Goal: Task Accomplishment & Management: Manage account settings

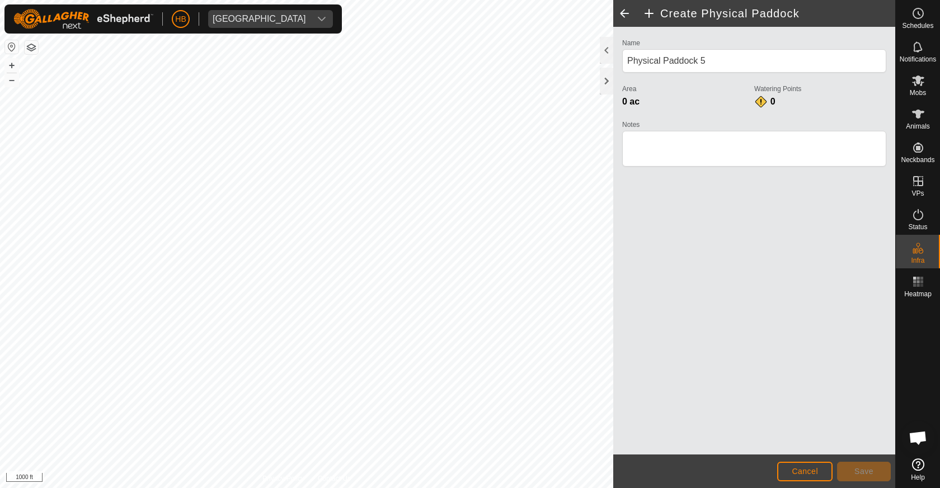
click at [803, 468] on span "Cancel" at bounding box center [805, 471] width 26 height 9
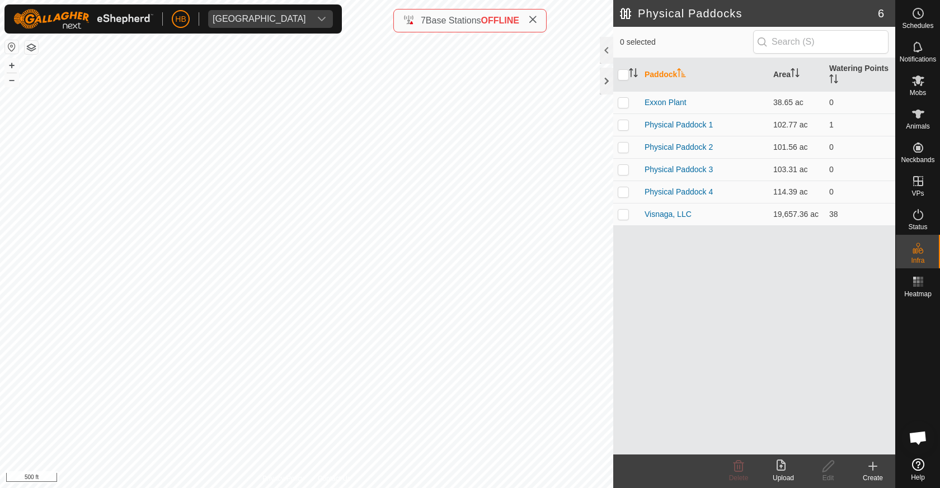
click at [872, 469] on icon at bounding box center [872, 466] width 13 height 13
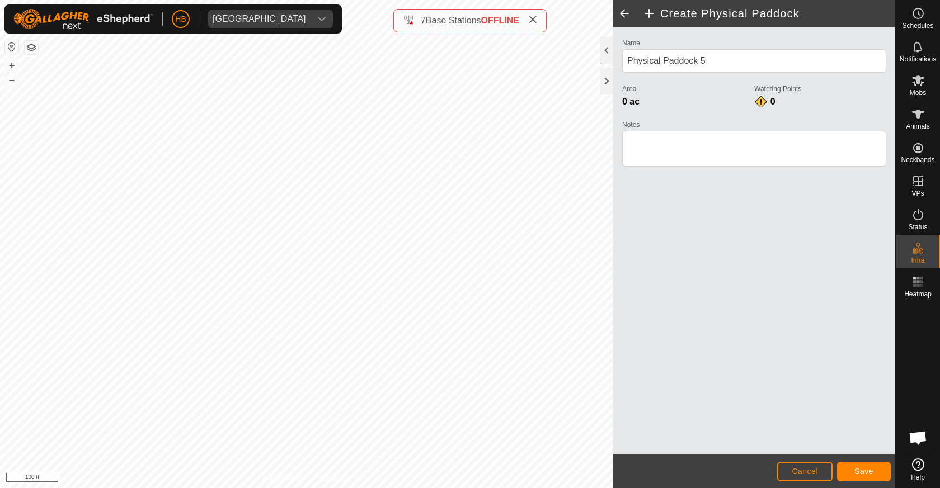
click at [882, 469] on button "Save" at bounding box center [864, 472] width 54 height 20
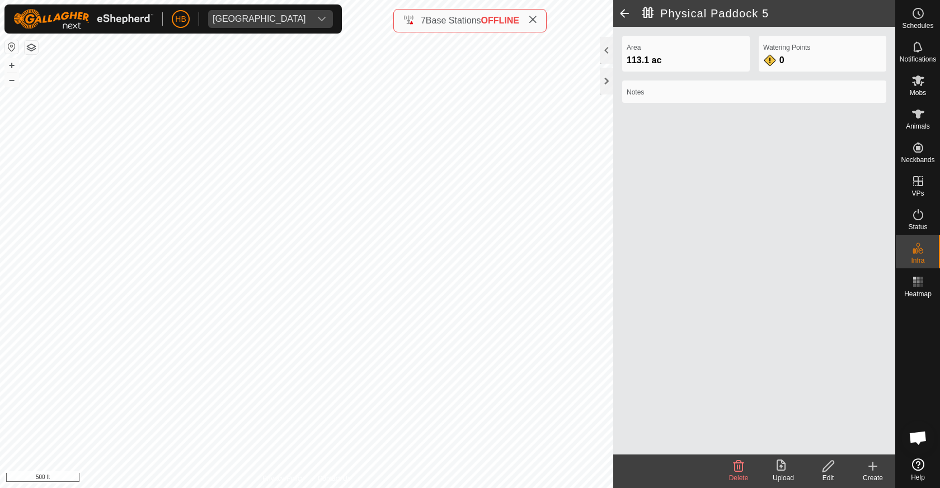
click at [830, 468] on icon at bounding box center [828, 466] width 14 height 13
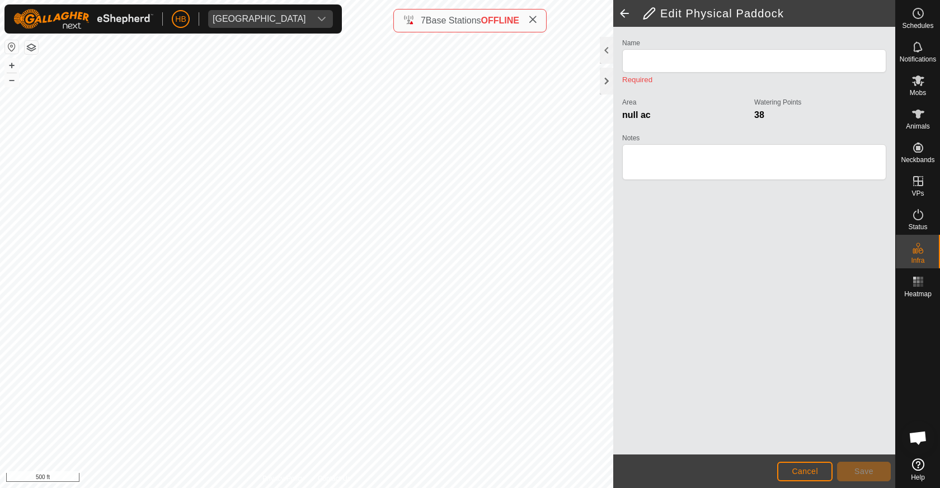
type input "Physical Paddock 5"
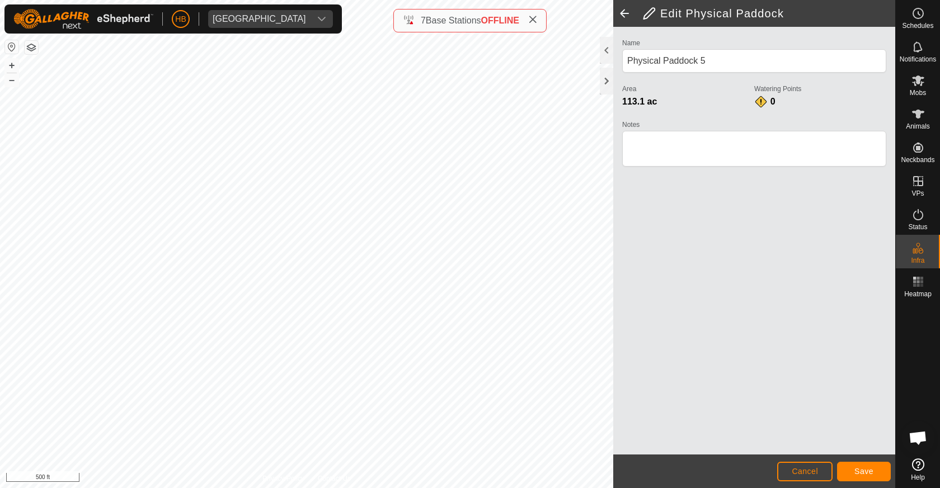
click at [873, 477] on button "Save" at bounding box center [864, 472] width 54 height 20
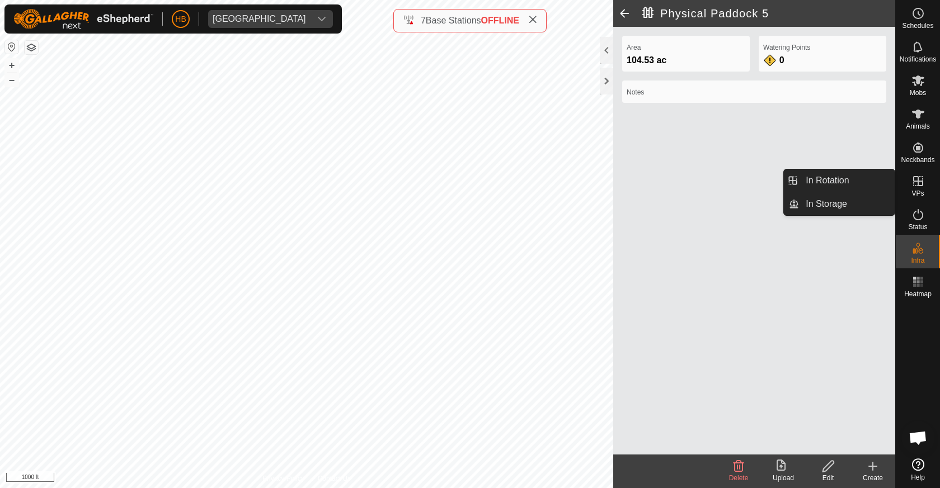
click at [920, 185] on icon at bounding box center [917, 181] width 13 height 13
click at [860, 186] on link "In Rotation" at bounding box center [847, 181] width 96 height 22
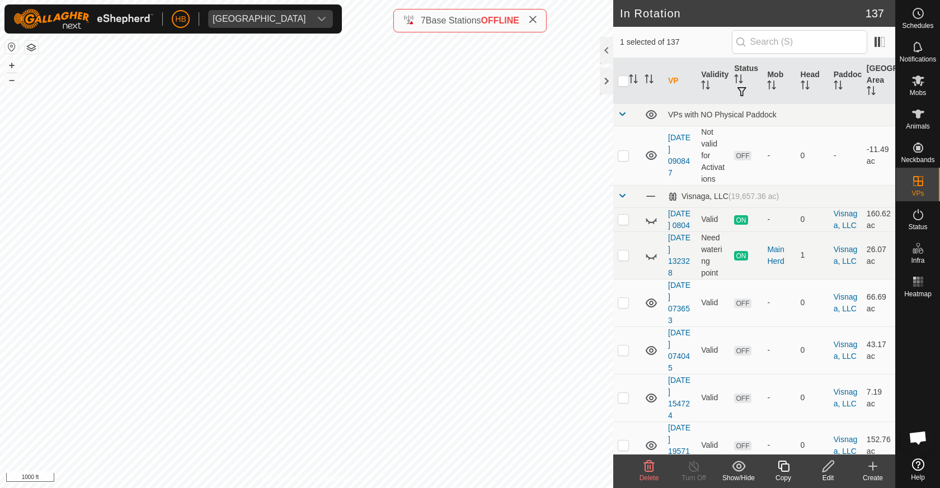
click at [873, 473] on icon at bounding box center [872, 466] width 13 height 13
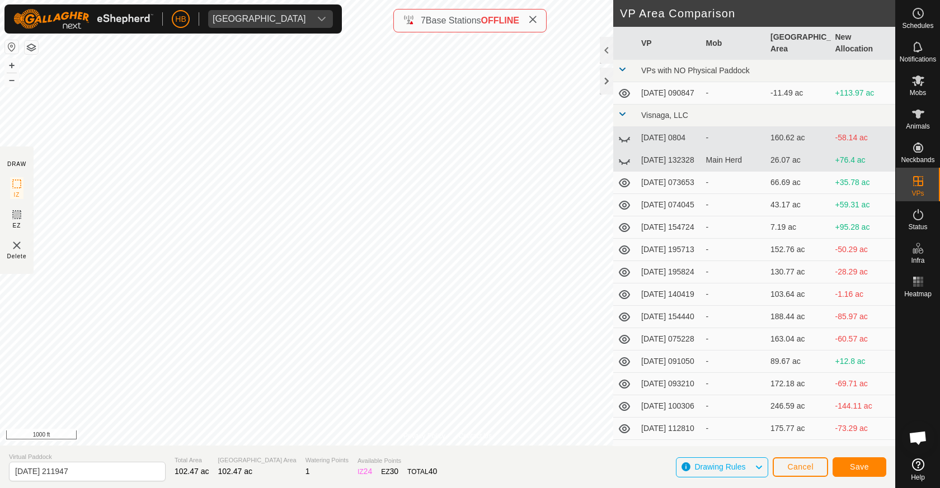
click at [853, 466] on span "Save" at bounding box center [859, 467] width 19 height 9
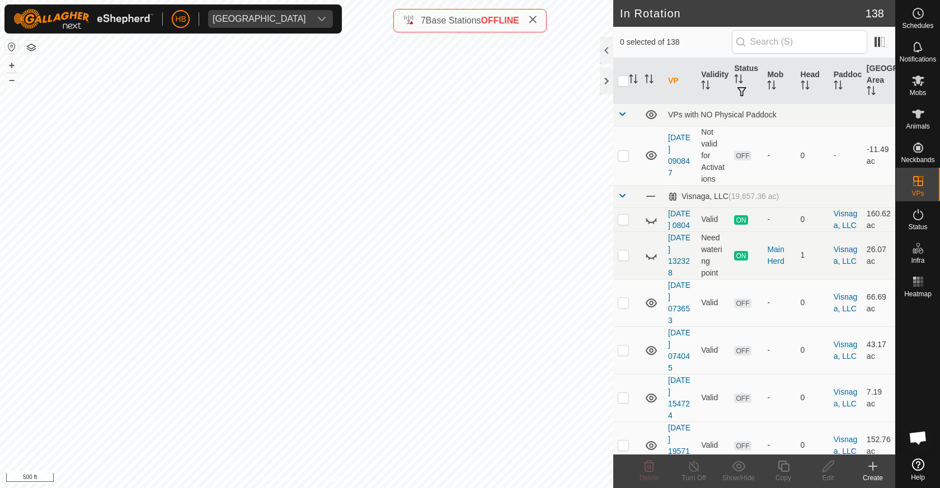
checkbox input "true"
click at [781, 463] on icon at bounding box center [784, 466] width 14 height 13
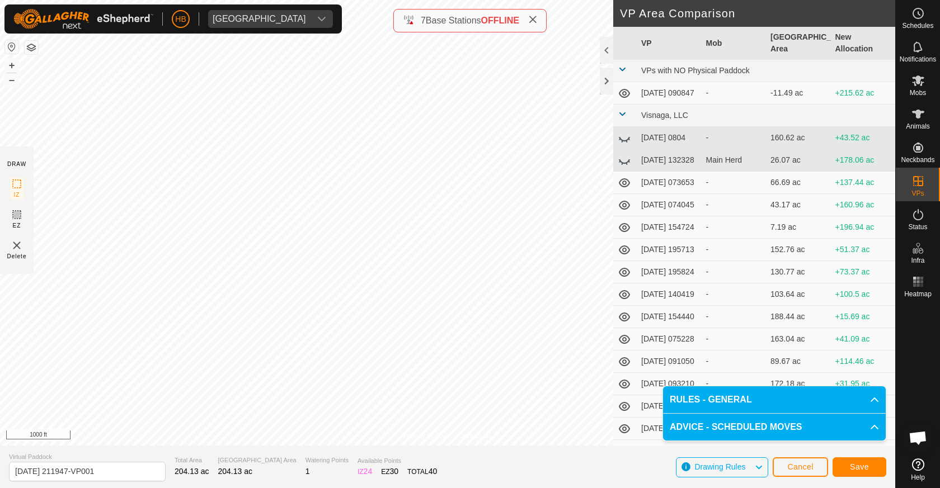
click at [840, 467] on button "Save" at bounding box center [860, 468] width 54 height 20
